Goal: Task Accomplishment & Management: Complete application form

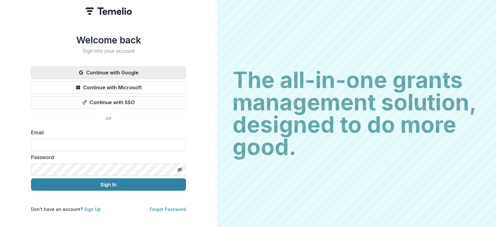
click at [108, 73] on button "Continue with Google" at bounding box center [108, 72] width 155 height 12
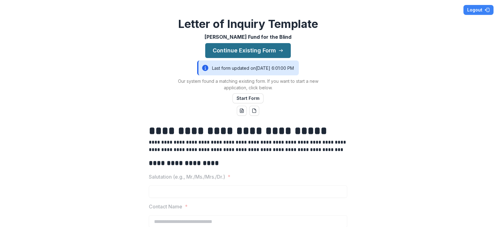
click at [254, 50] on button "Continue Existing Form" at bounding box center [248, 50] width 86 height 15
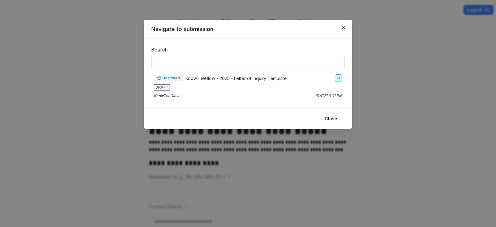
click at [339, 77] on icon "go-to" at bounding box center [338, 78] width 5 height 5
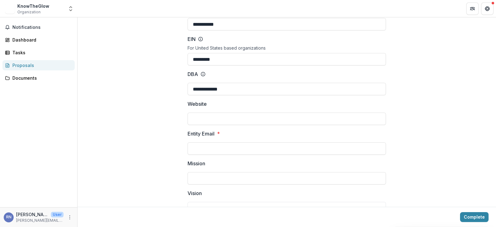
scroll to position [54, 0]
click at [226, 118] on input "Website" at bounding box center [287, 119] width 198 height 12
paste input "**********"
type input "**********"
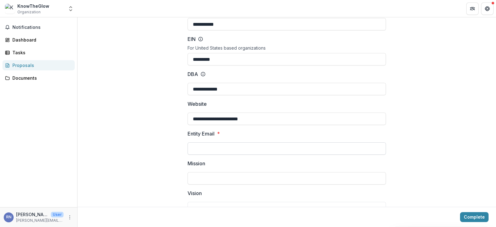
click at [220, 147] on input "Entity Email *" at bounding box center [287, 148] width 198 height 12
paste input "**********"
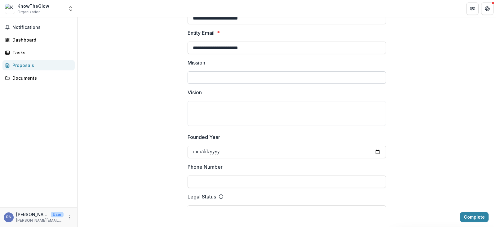
scroll to position [155, 0]
type input "**********"
drag, startPoint x: 184, startPoint y: 61, endPoint x: 216, endPoint y: 99, distance: 50.1
copy div "Mission Vision"
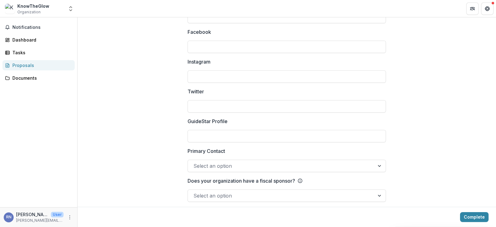
scroll to position [865, 0]
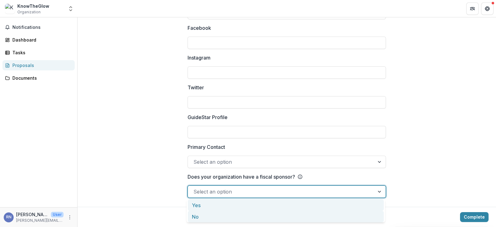
click at [352, 211] on div "No" at bounding box center [286, 216] width 196 height 11
click at [290, 205] on div "Yes" at bounding box center [286, 204] width 196 height 11
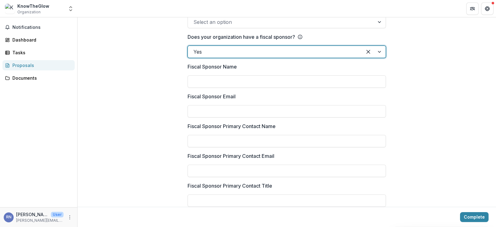
scroll to position [1001, 0]
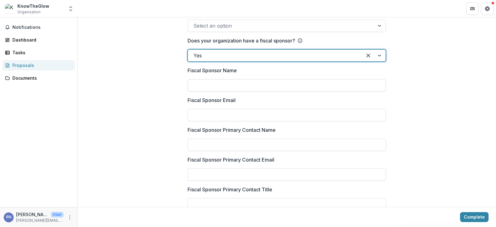
click at [313, 81] on input "Fiscal Sponsor Name" at bounding box center [287, 85] width 198 height 12
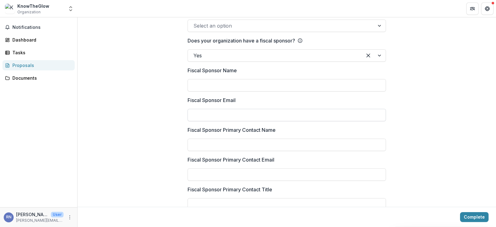
type input "**********"
click at [244, 111] on input "Fiscal Sponsor Email" at bounding box center [287, 115] width 198 height 12
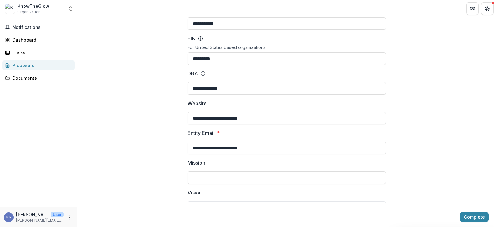
scroll to position [0, 0]
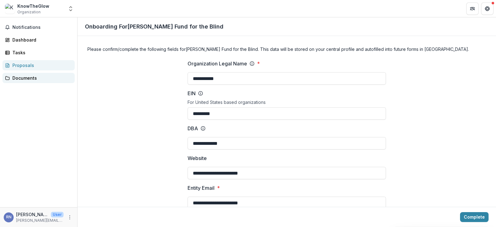
click at [35, 80] on div "Documents" at bounding box center [40, 78] width 57 height 7
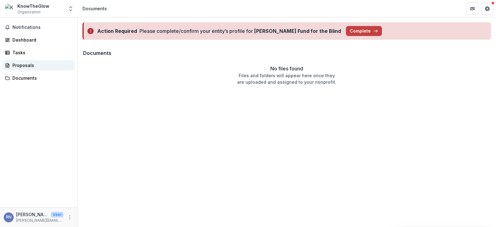
click at [27, 68] on div "Proposals" at bounding box center [40, 65] width 57 height 7
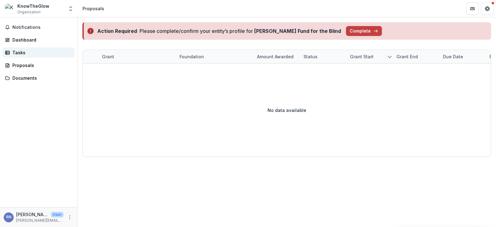
click at [25, 53] on div "Tasks" at bounding box center [40, 52] width 57 height 7
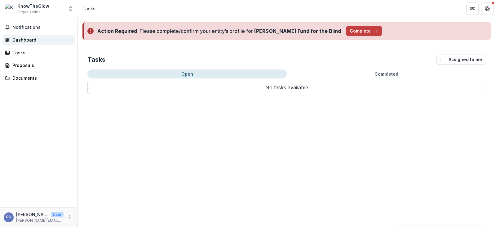
click at [21, 39] on div "Dashboard" at bounding box center [40, 40] width 57 height 7
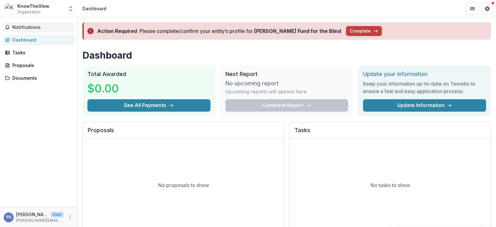
click at [26, 25] on span "Notifications" at bounding box center [42, 27] width 60 height 5
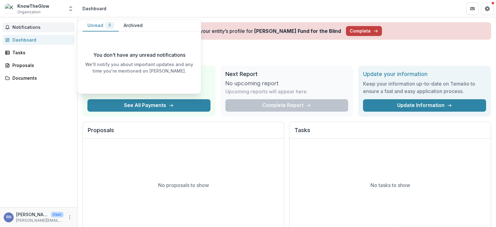
click at [25, 11] on span "Organization" at bounding box center [28, 12] width 23 height 6
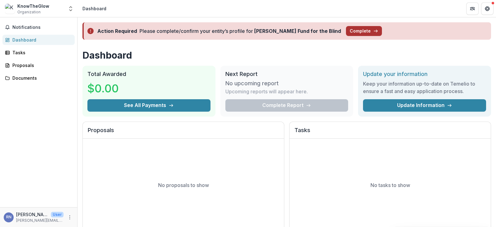
click at [346, 31] on button "Complete" at bounding box center [364, 31] width 36 height 10
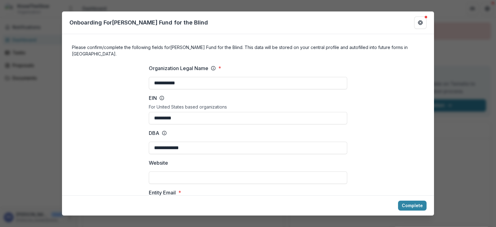
click at [441, 55] on div "**********" at bounding box center [248, 113] width 496 height 227
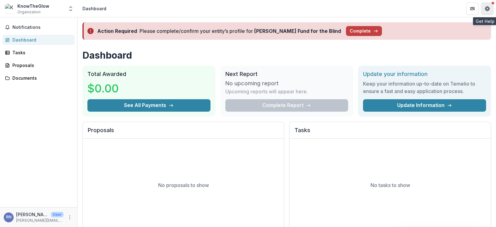
click at [482, 9] on button "Get Help" at bounding box center [487, 8] width 12 height 12
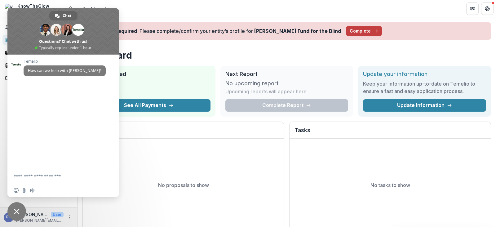
click at [111, 12] on span at bounding box center [63, 31] width 112 height 47
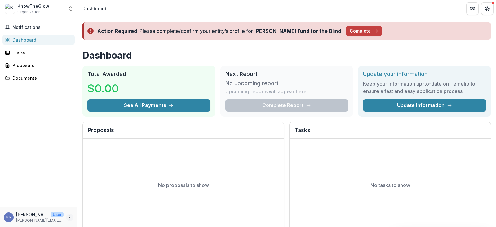
click at [71, 219] on icon "More" at bounding box center [69, 217] width 5 height 5
click at [95, 215] on button "Logout" at bounding box center [111, 214] width 66 height 10
